Goal: Navigation & Orientation: Find specific page/section

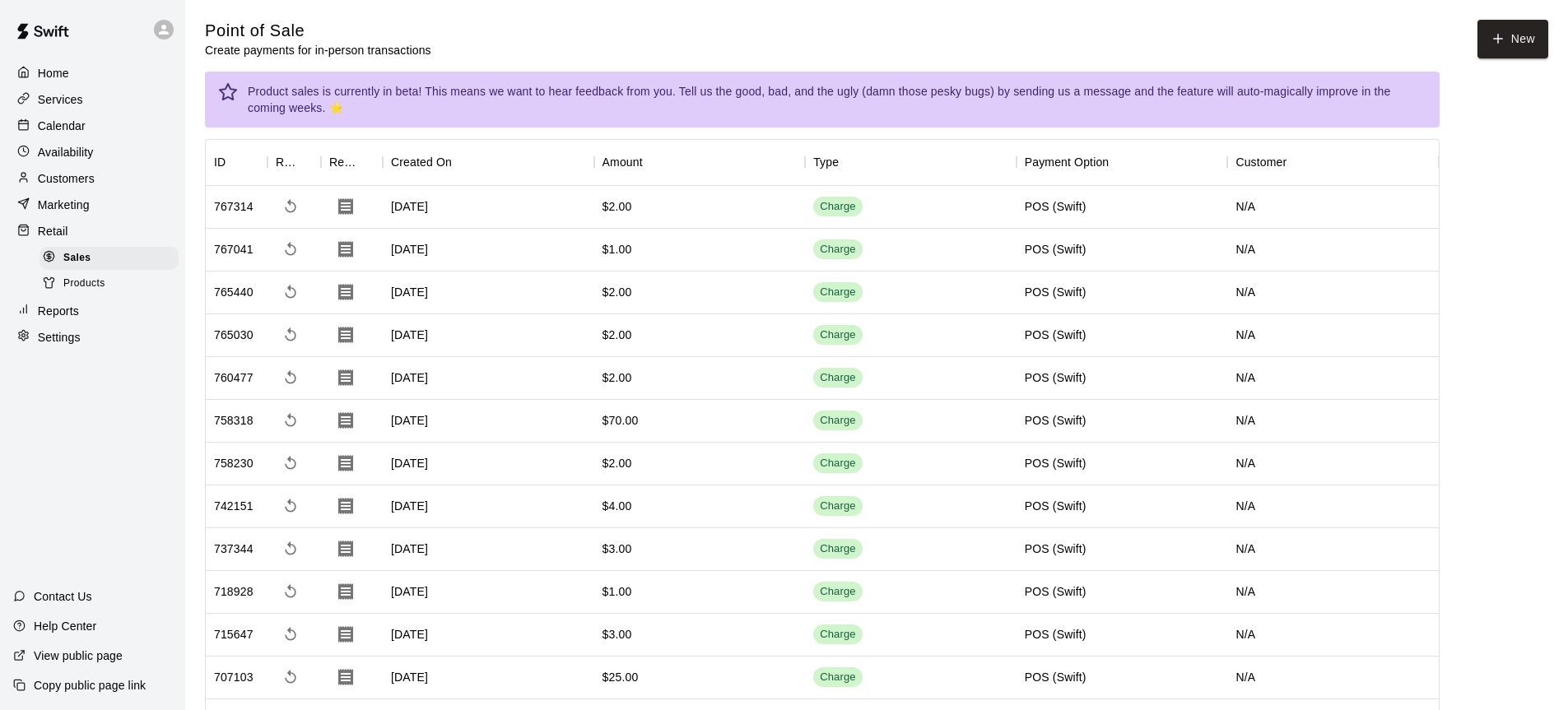
click at [73, 131] on p "Calendar" at bounding box center [61, 126] width 47 height 16
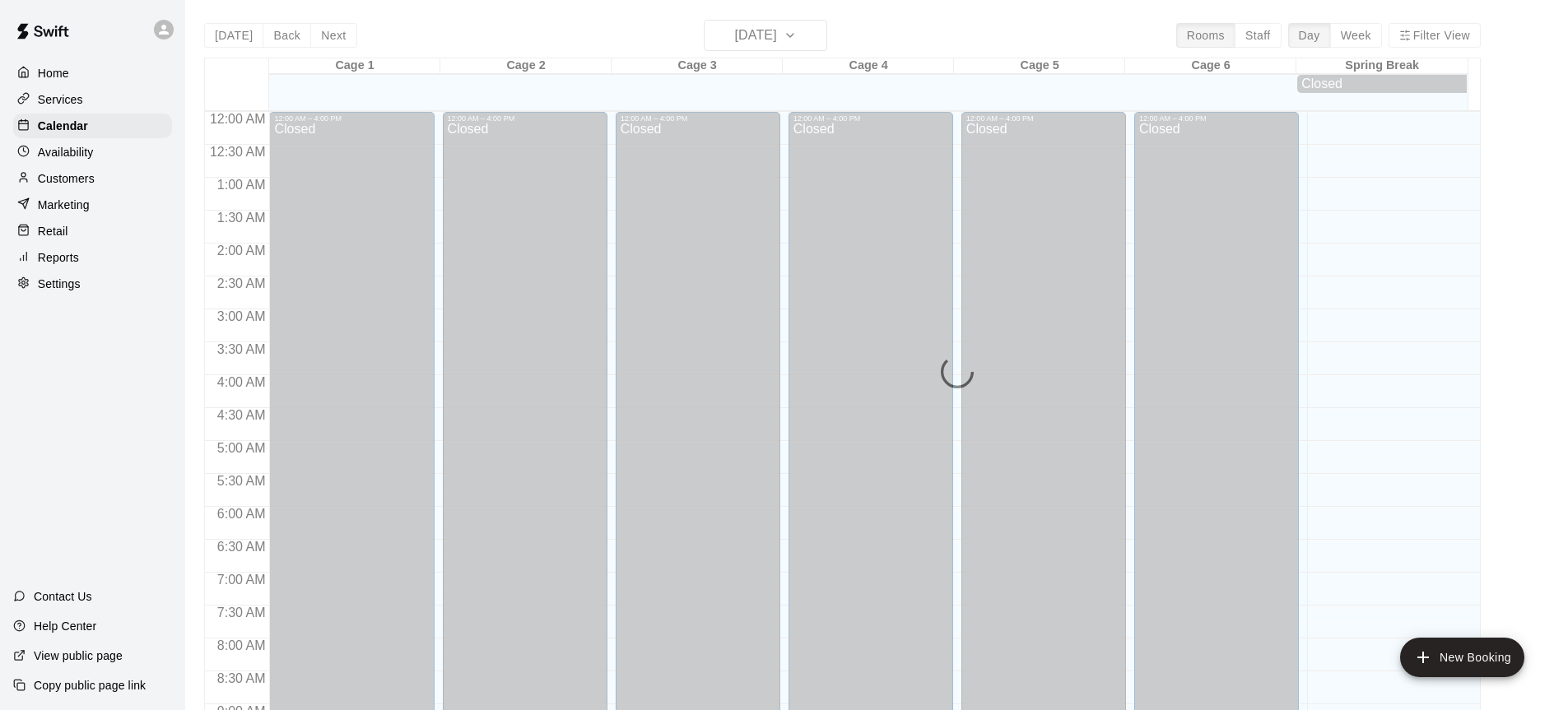
scroll to position [911, 0]
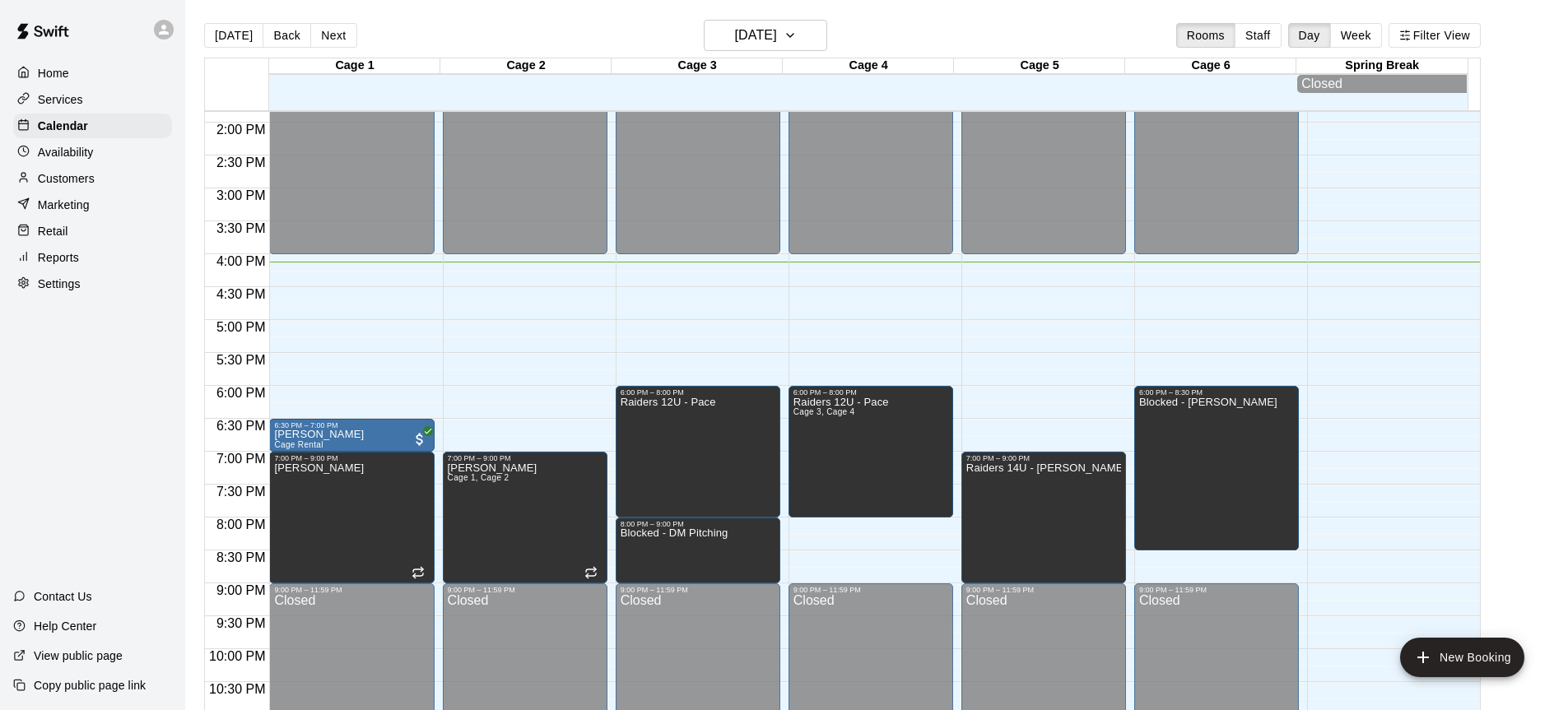
click at [1531, 494] on main "[DATE] Back [DATE][DATE] Rooms Staff Day Week Filter View Cage 1 21 Thu Cage 2 …" at bounding box center [876, 375] width 1369 height 710
click at [333, 41] on button "Next" at bounding box center [333, 35] width 46 height 25
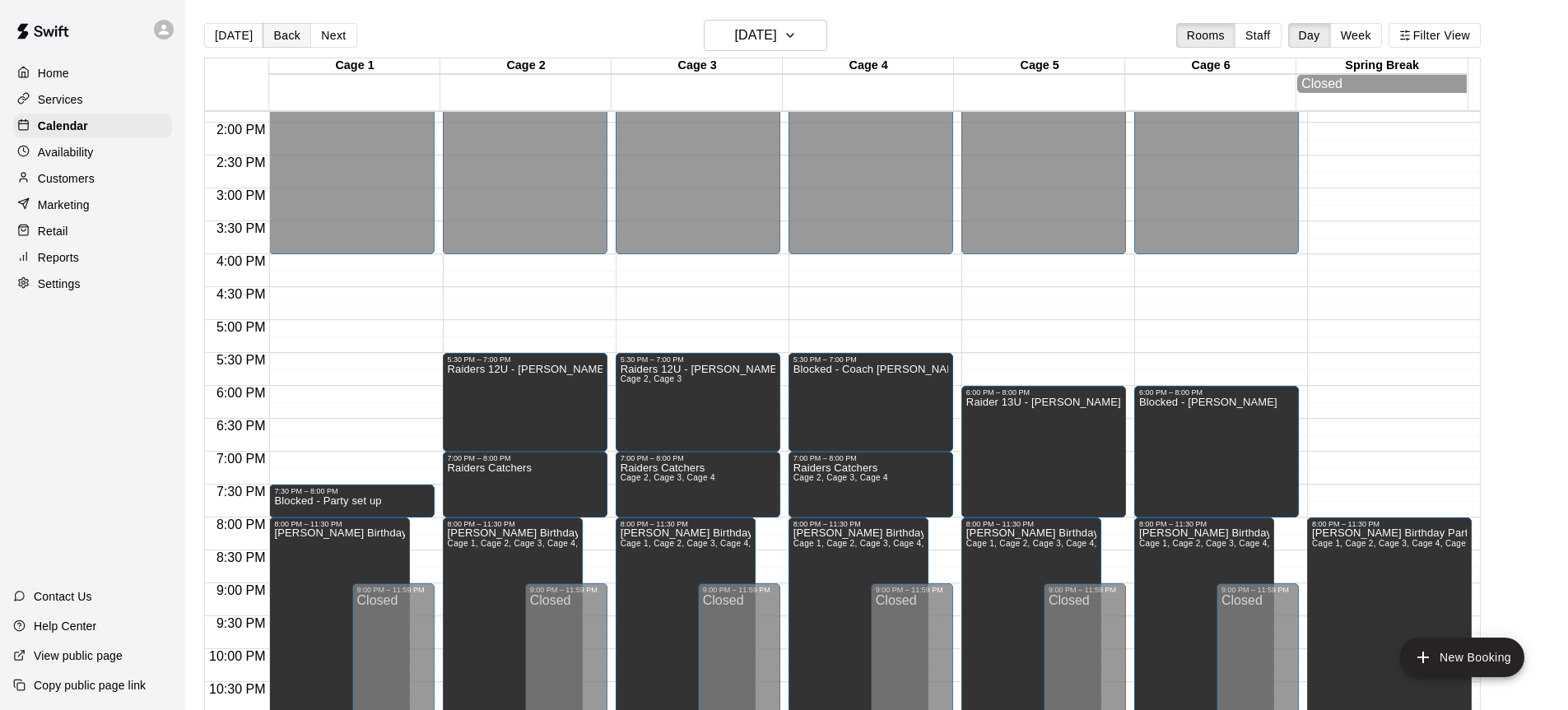
click at [282, 41] on button "Back" at bounding box center [286, 35] width 48 height 25
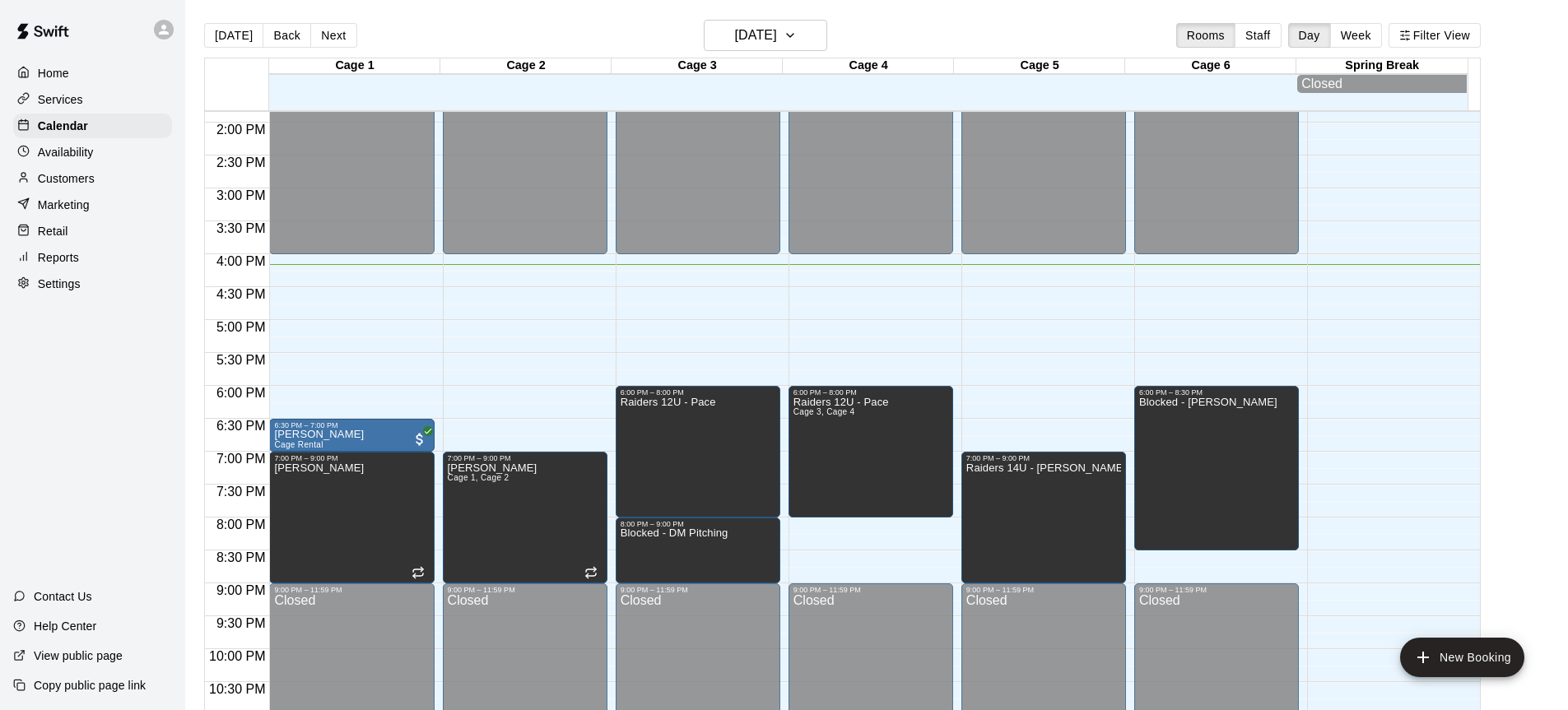
click at [1522, 438] on main "[DATE] Back [DATE][DATE] Rooms Staff Day Week Filter View Cage 1 21 Thu Cage 2 …" at bounding box center [876, 375] width 1369 height 710
